Goal: Transaction & Acquisition: Purchase product/service

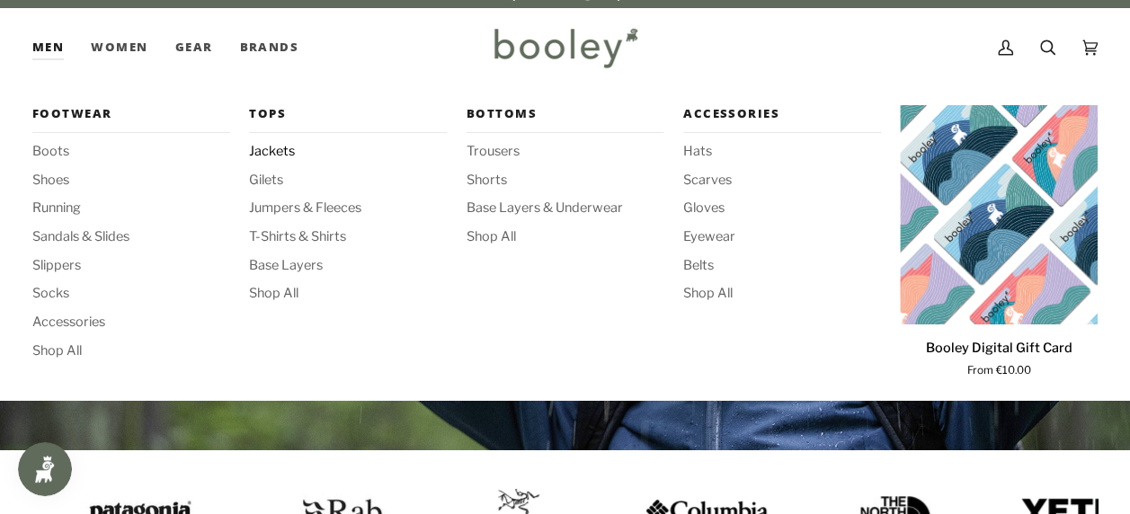
click at [288, 150] on span "Jackets" at bounding box center [348, 152] width 198 height 20
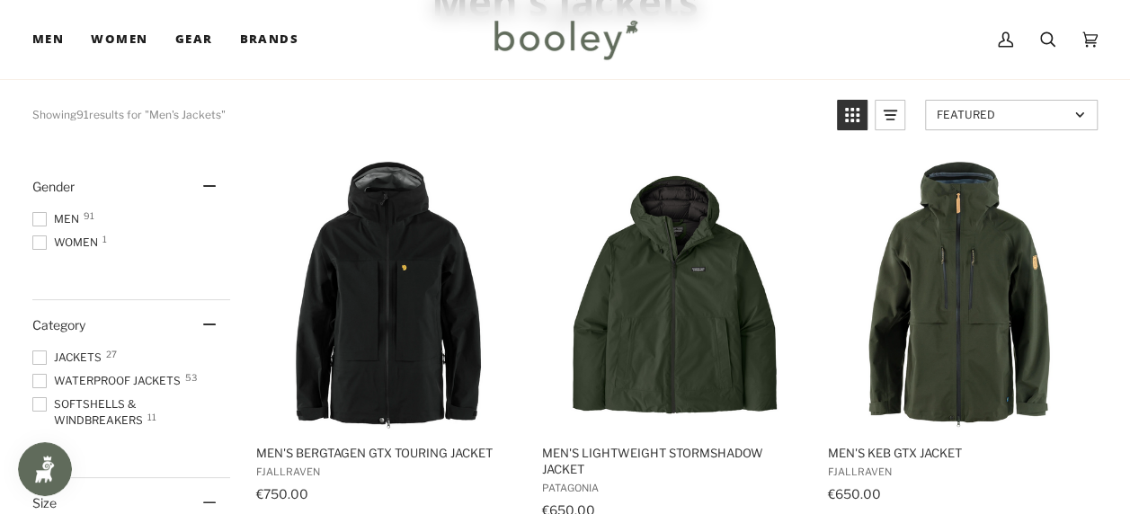
scroll to position [161, 0]
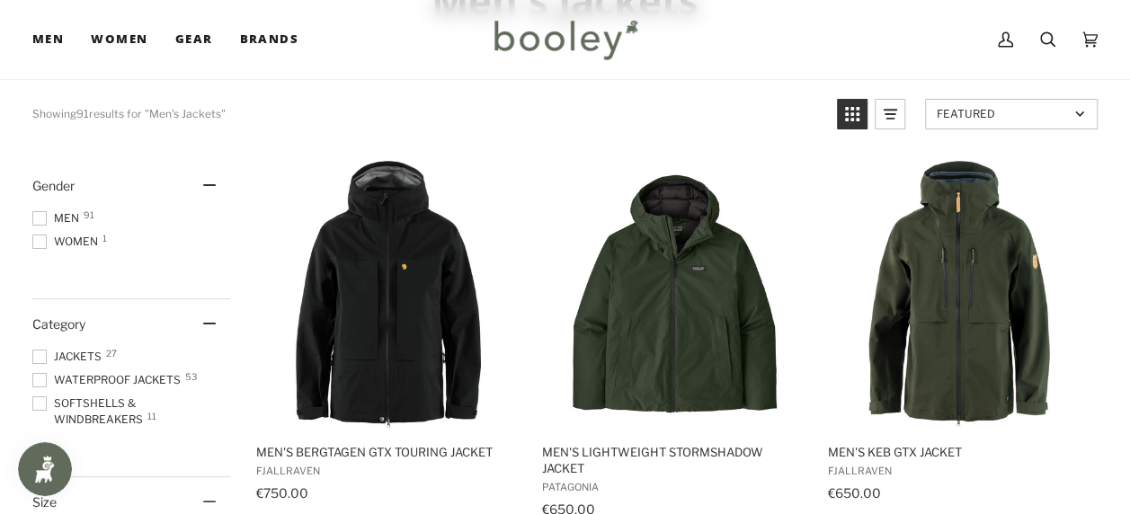
click at [33, 215] on span at bounding box center [39, 218] width 14 height 14
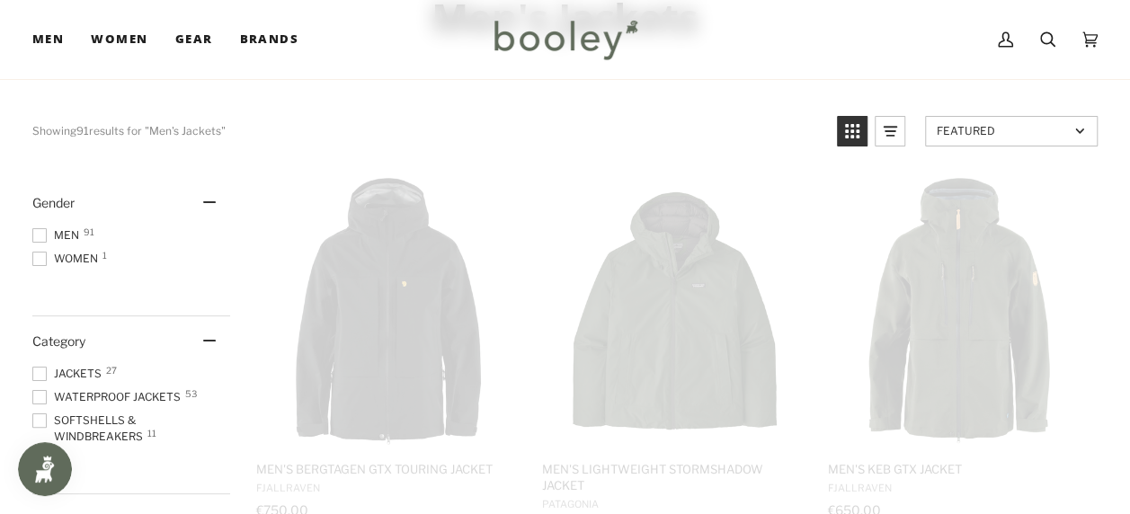
scroll to position [140, 0]
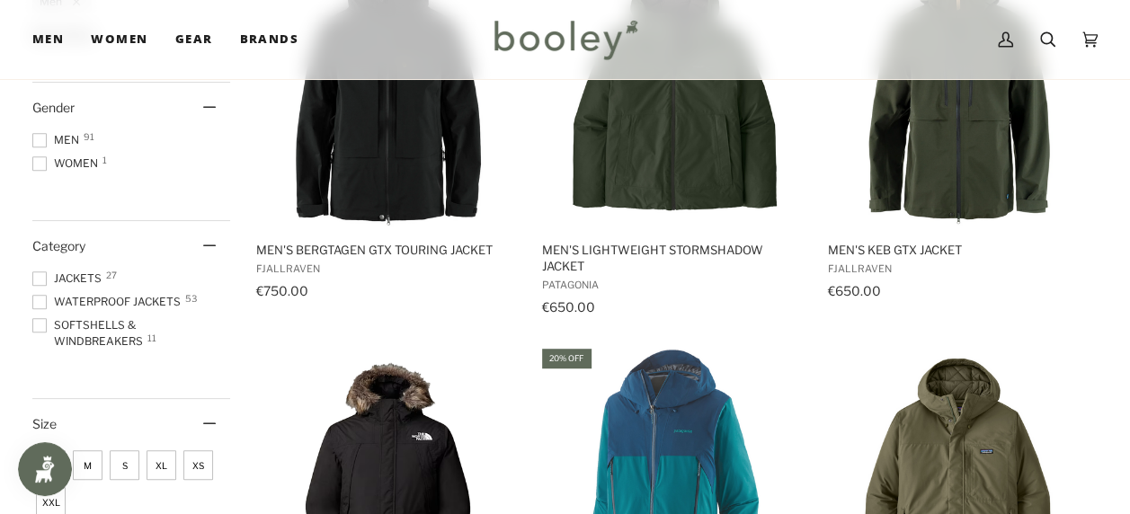
scroll to position [364, 0]
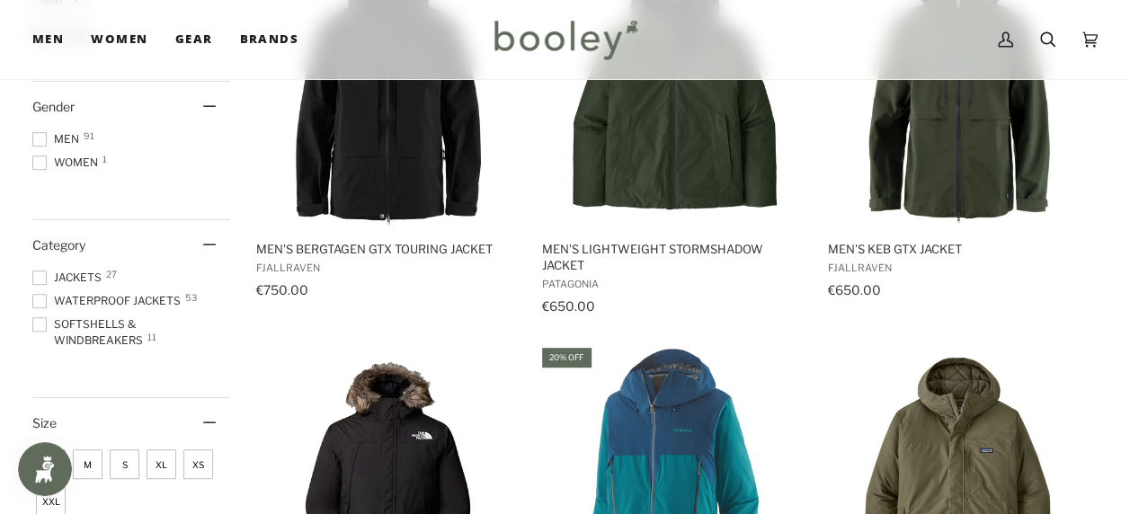
click at [93, 293] on span "Waterproof Jackets 53" at bounding box center [109, 301] width 154 height 16
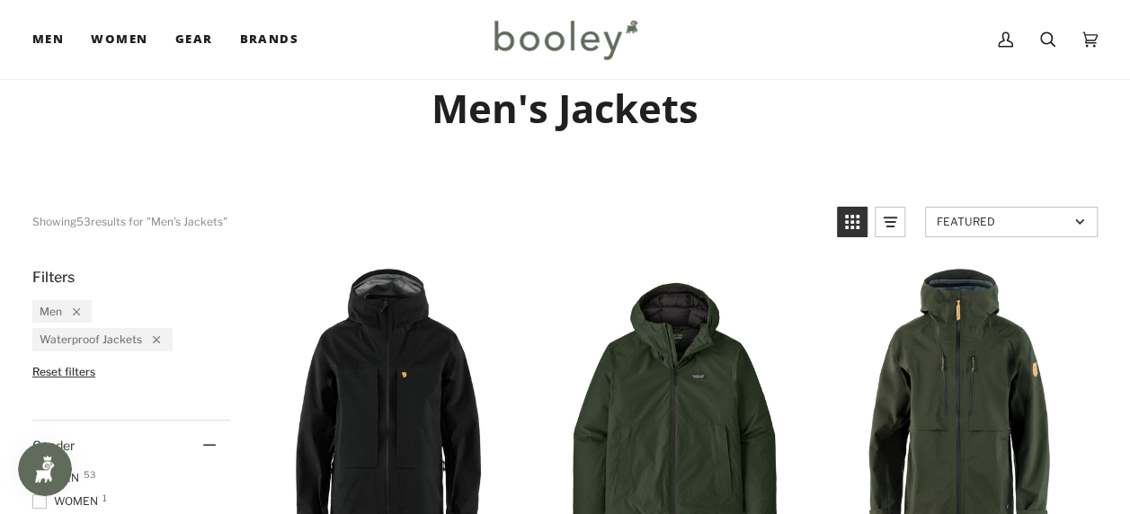
scroll to position [50, 0]
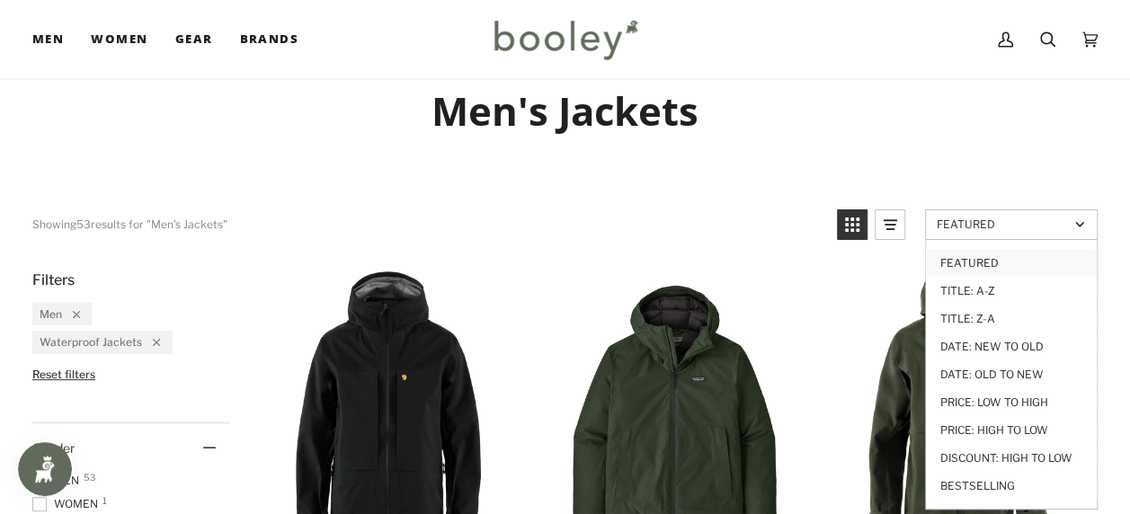
click at [985, 225] on span "Featured" at bounding box center [1002, 223] width 132 height 13
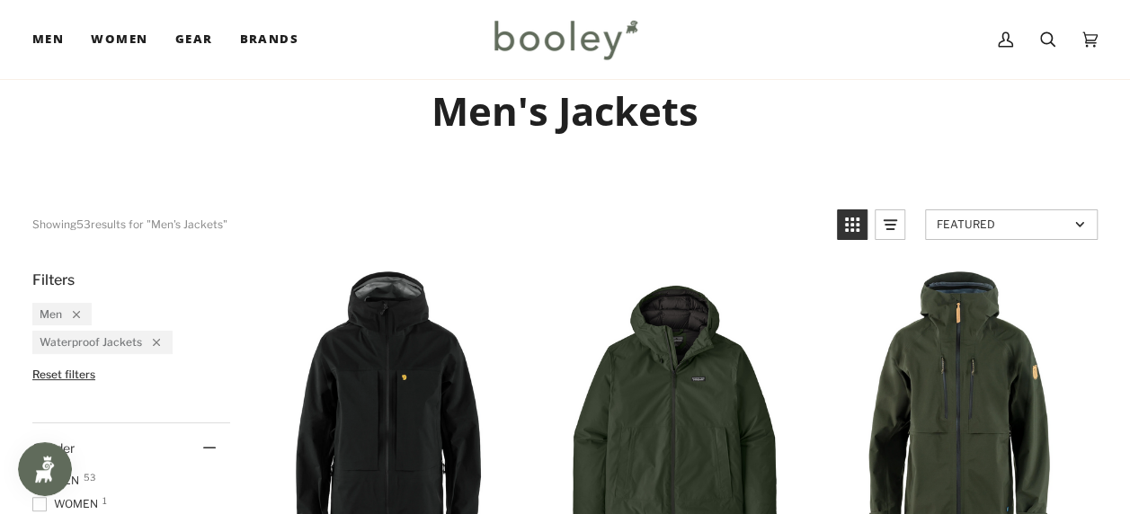
click at [985, 225] on span "Featured" at bounding box center [1002, 223] width 132 height 13
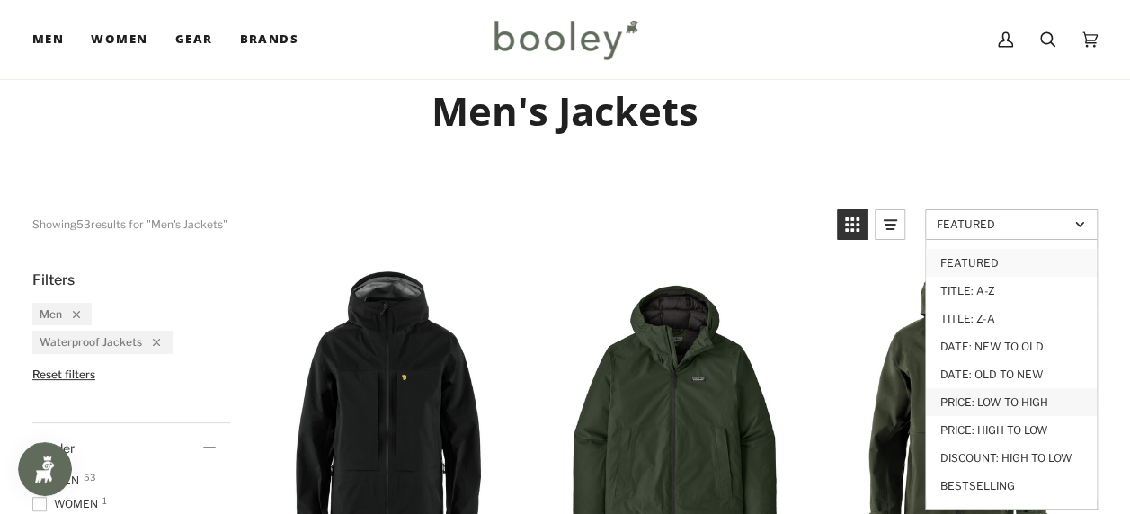
click at [984, 403] on link "Price: Low to High" at bounding box center [1011, 402] width 171 height 28
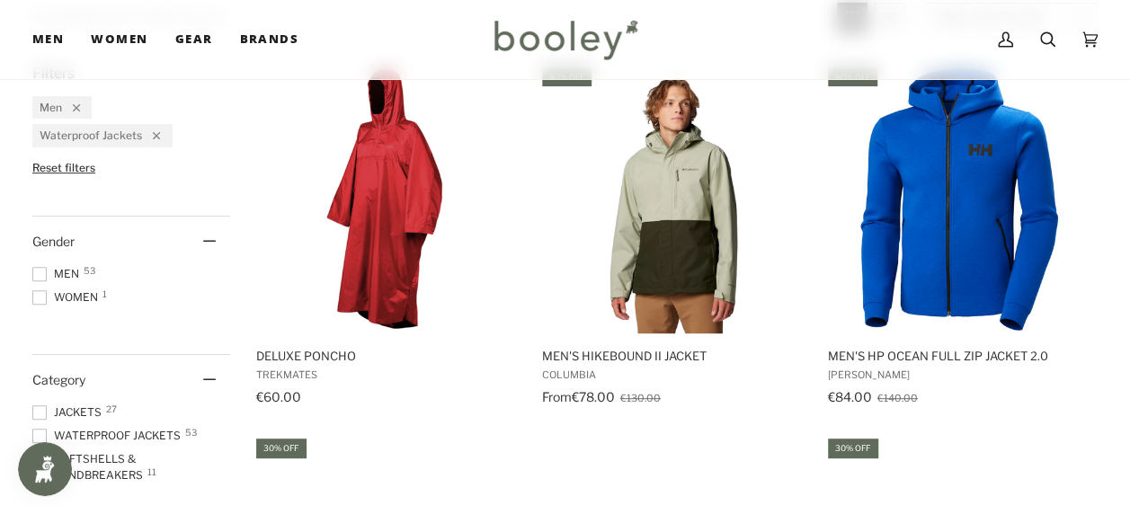
scroll to position [259, 0]
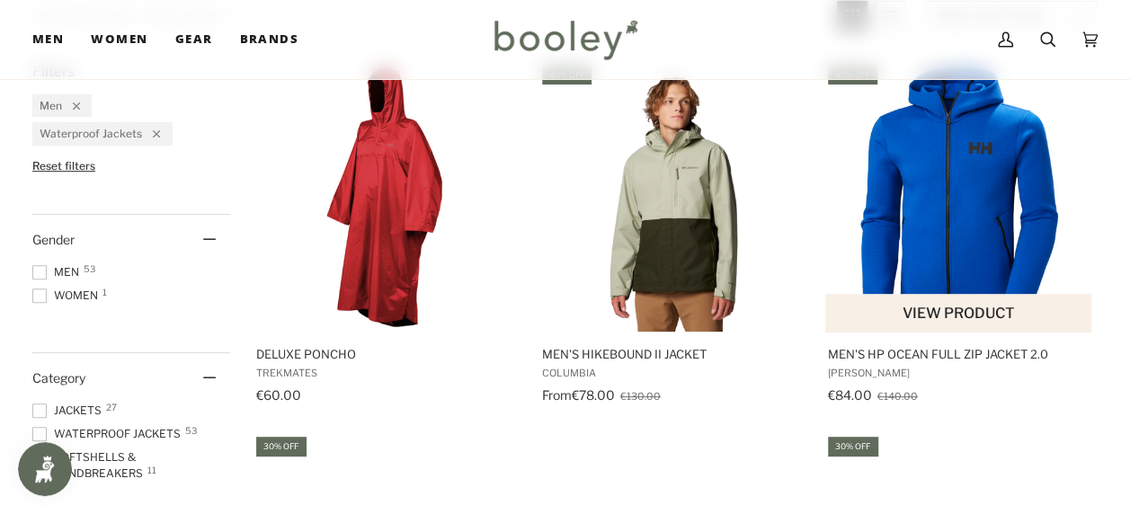
click at [997, 350] on span "Men's HP Ocean Full Zip Jacket 2.0" at bounding box center [959, 354] width 263 height 16
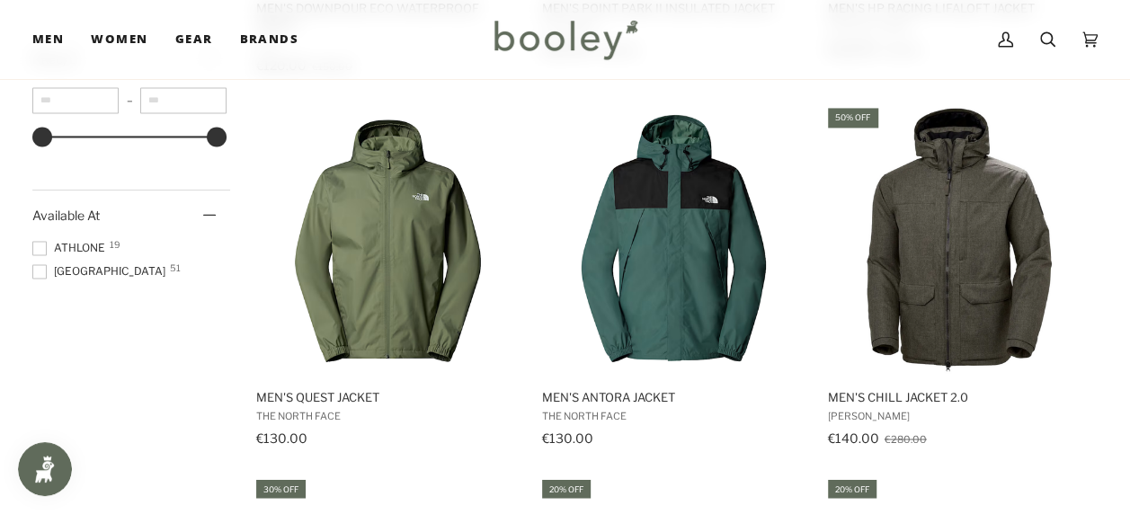
scroll to position [1349, 0]
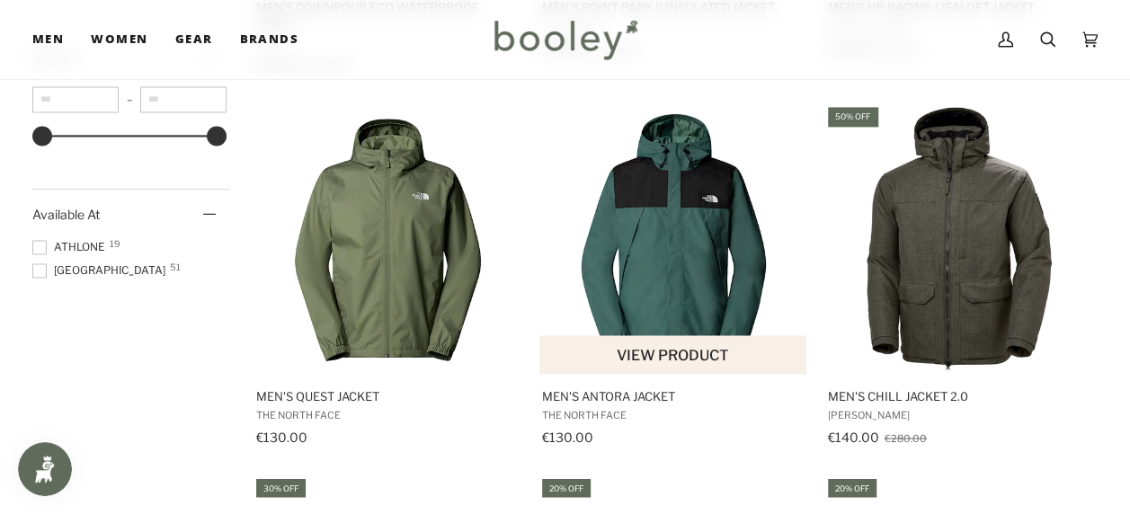
click at [706, 226] on img "Men's Antora Jacket" at bounding box center [673, 238] width 269 height 269
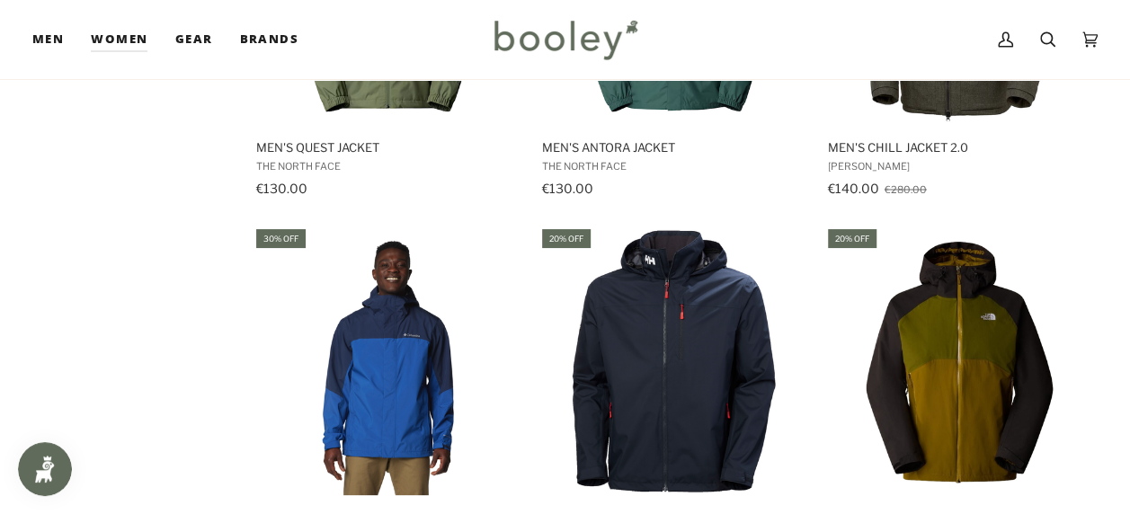
scroll to position [1601, 0]
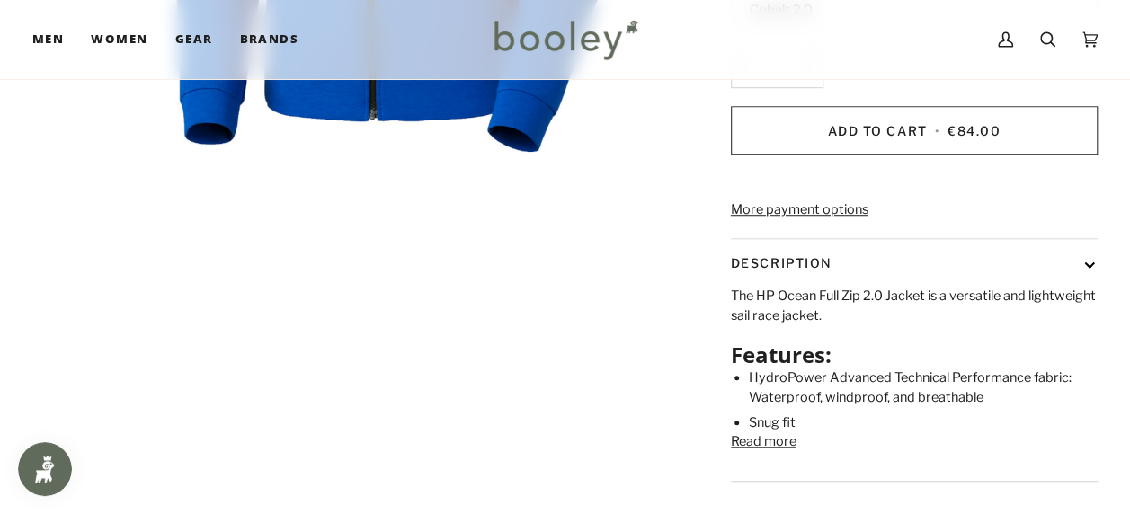
scroll to position [572, 0]
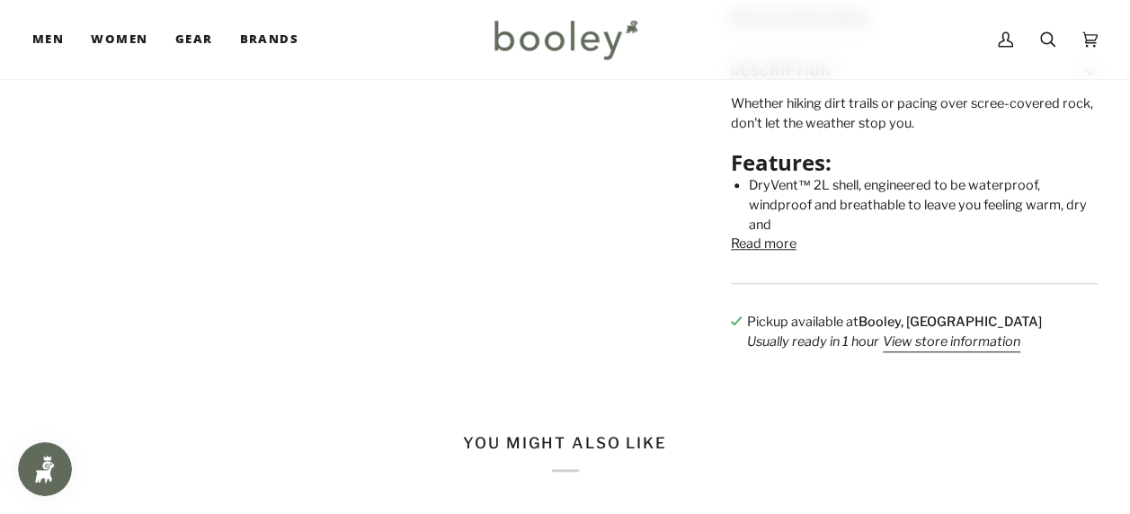
scroll to position [704, 0]
